Goal: Subscribe to service/newsletter

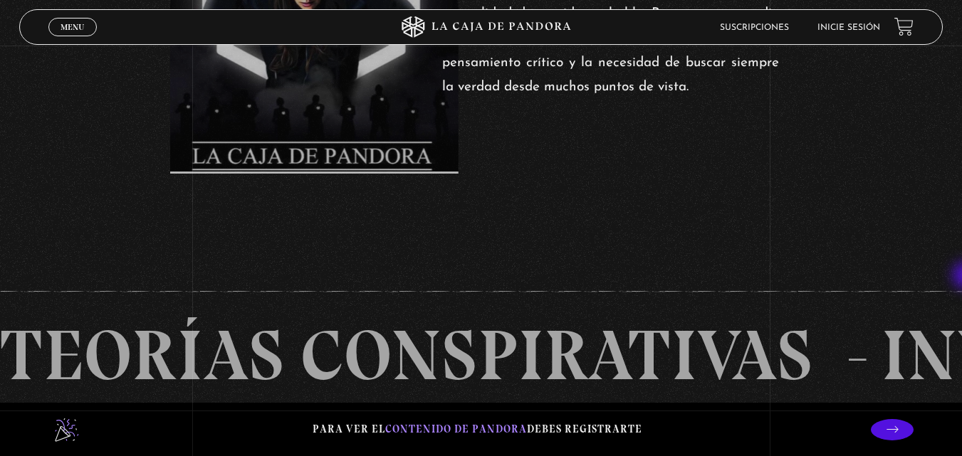
scroll to position [647, 0]
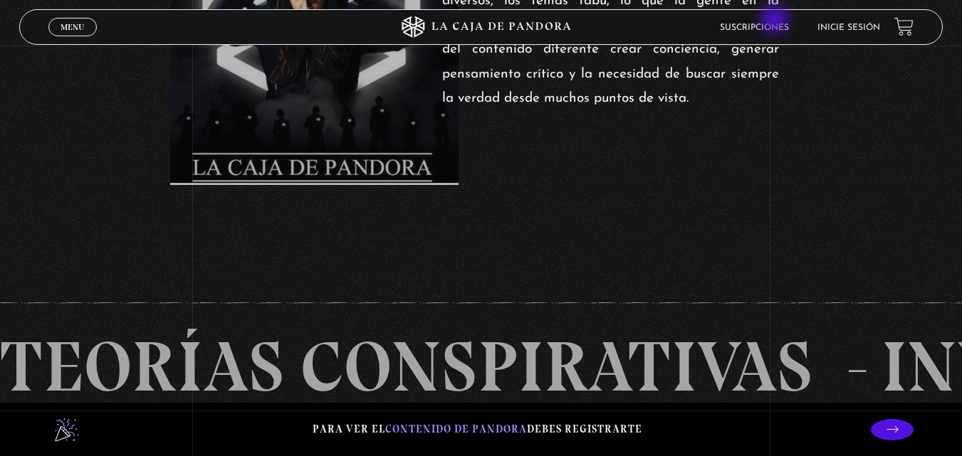
click at [776, 21] on li "Suscripciones" at bounding box center [754, 27] width 69 height 22
click at [767, 24] on link "Suscripciones" at bounding box center [754, 28] width 69 height 9
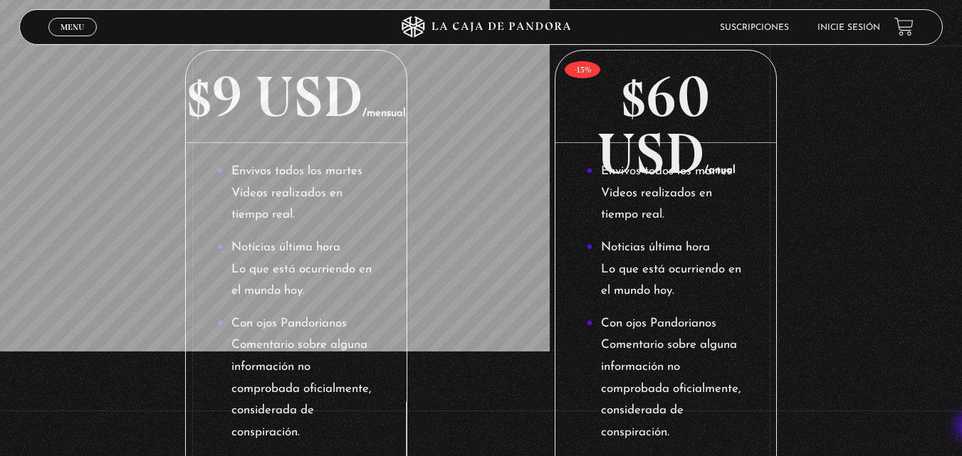
scroll to position [309, 0]
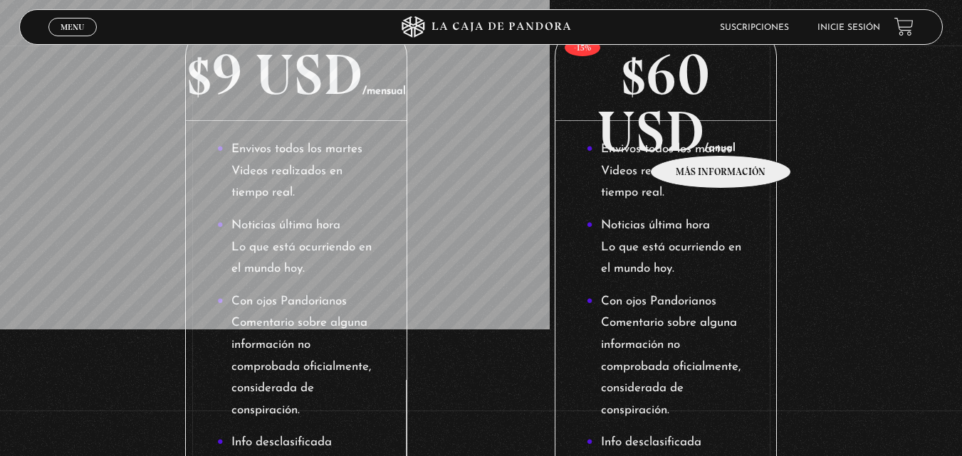
click at [721, 121] on p "$60 USD /anual" at bounding box center [665, 74] width 220 height 93
